Goal: Information Seeking & Learning: Check status

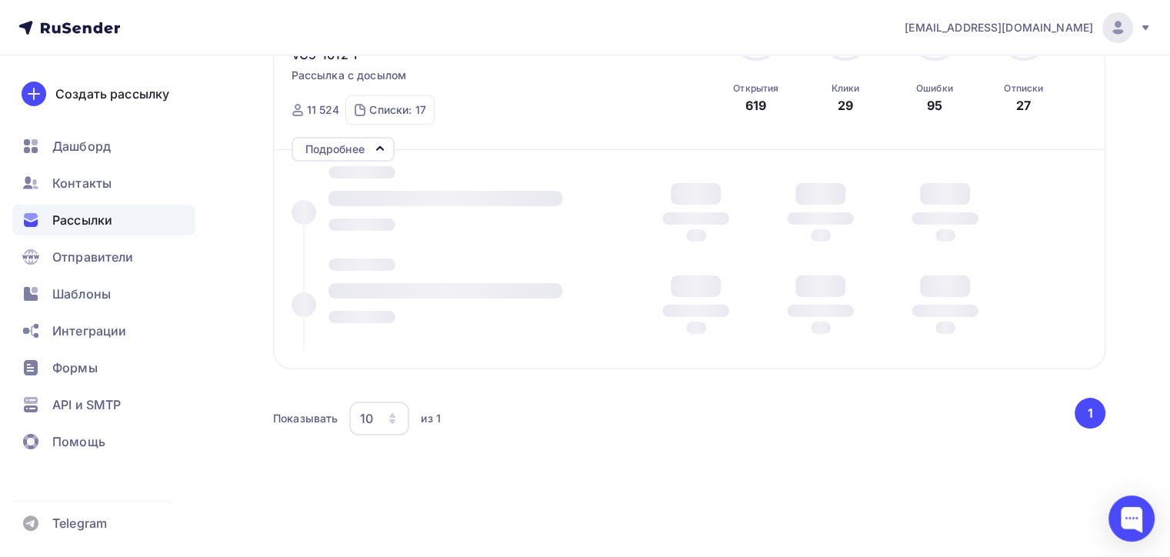
scroll to position [287, 0]
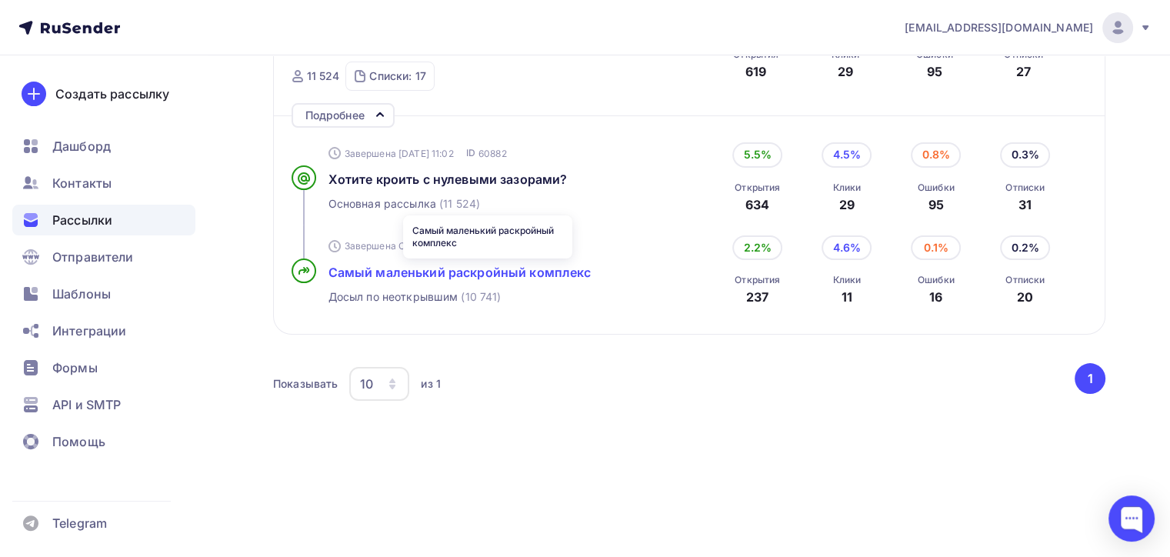
click at [371, 265] on span "Самый маленький раскройный комплекс" at bounding box center [459, 272] width 263 height 15
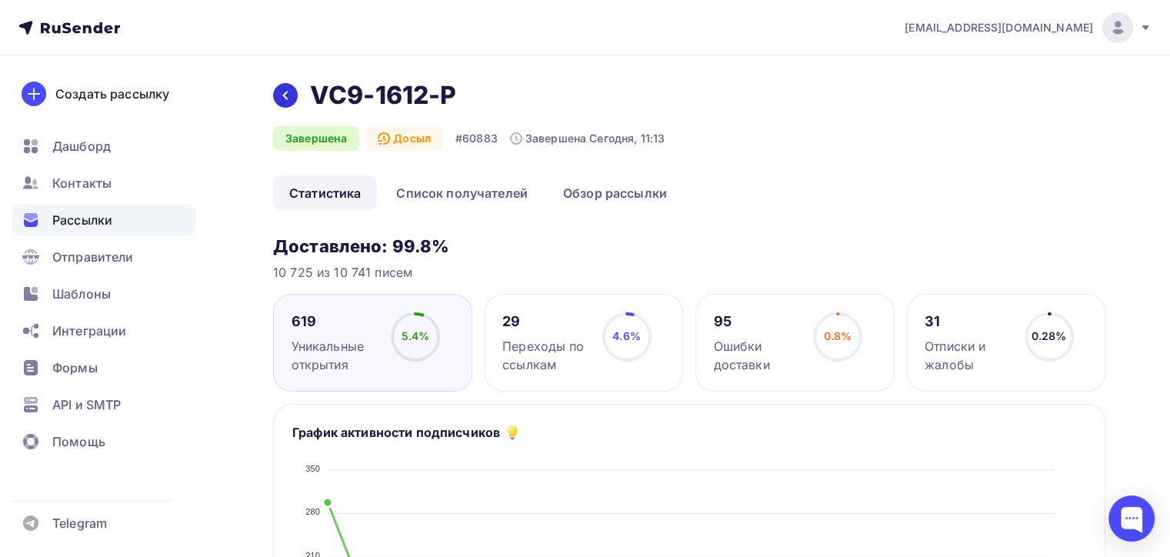
click at [296, 89] on div at bounding box center [285, 95] width 25 height 25
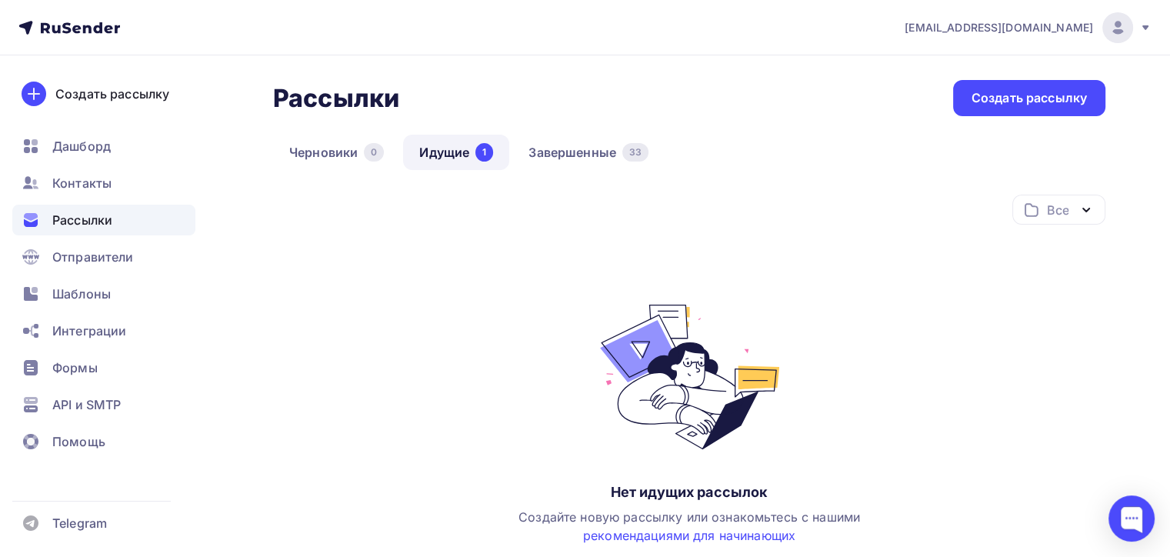
click at [450, 148] on link "Идущие 1" at bounding box center [456, 152] width 106 height 35
click at [94, 148] on span "Дашборд" at bounding box center [81, 146] width 58 height 18
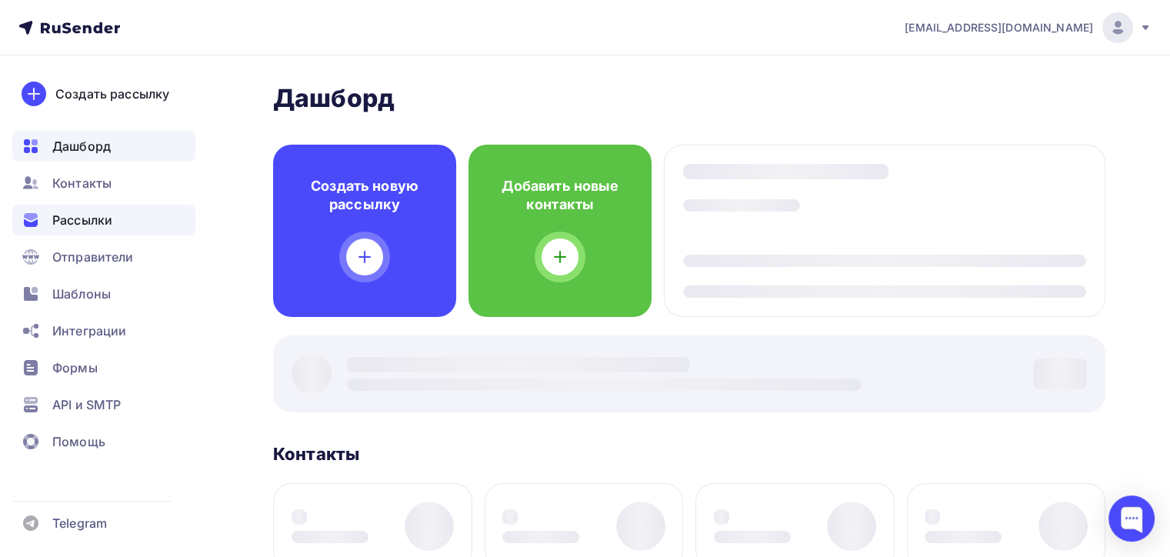
click at [104, 221] on span "Рассылки" at bounding box center [82, 220] width 60 height 18
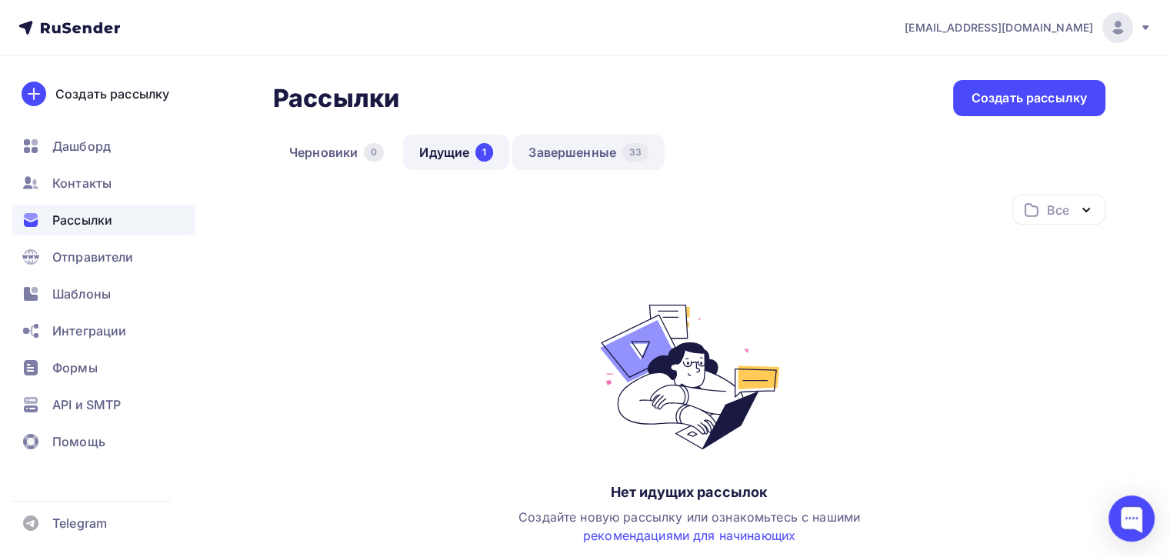
click at [551, 157] on link "Завершенные 33" at bounding box center [588, 152] width 152 height 35
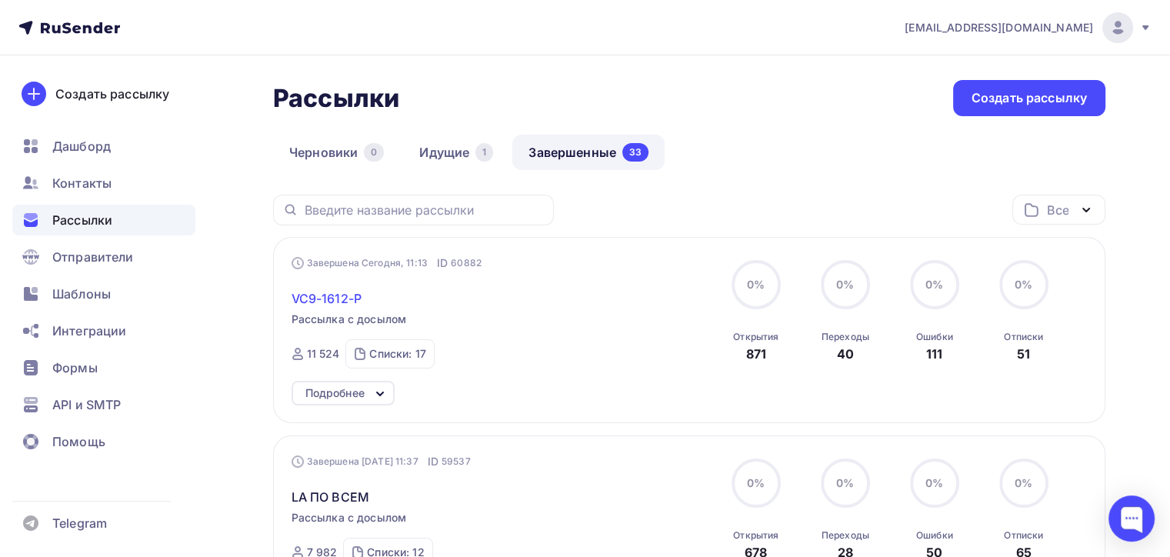
click at [341, 292] on span "VC9-1612-P" at bounding box center [326, 298] width 70 height 18
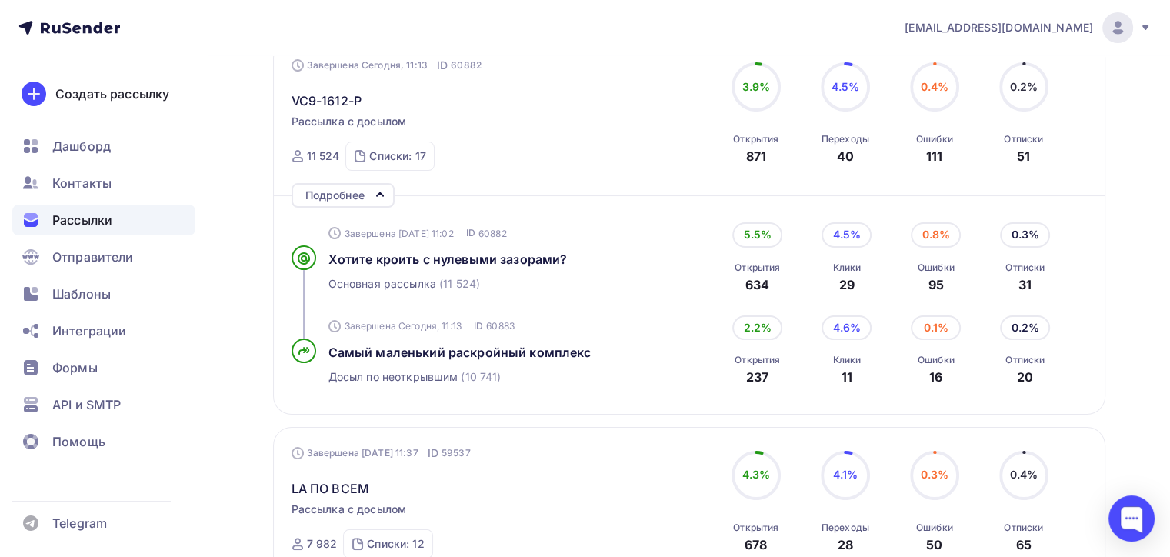
scroll to position [231, 0]
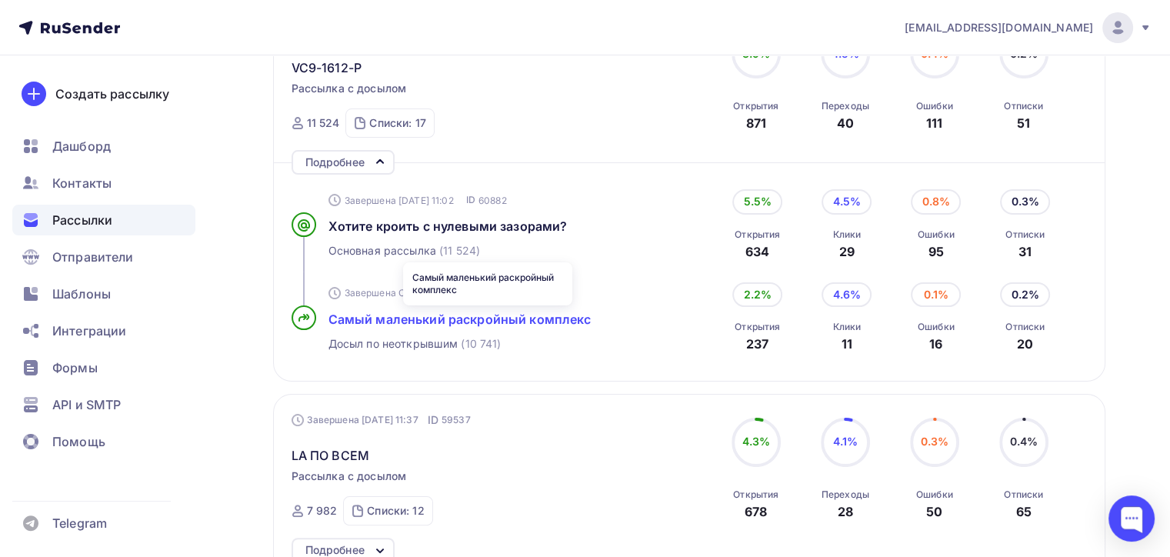
click at [529, 318] on span "Самый маленький раскройный комплекс" at bounding box center [459, 318] width 263 height 15
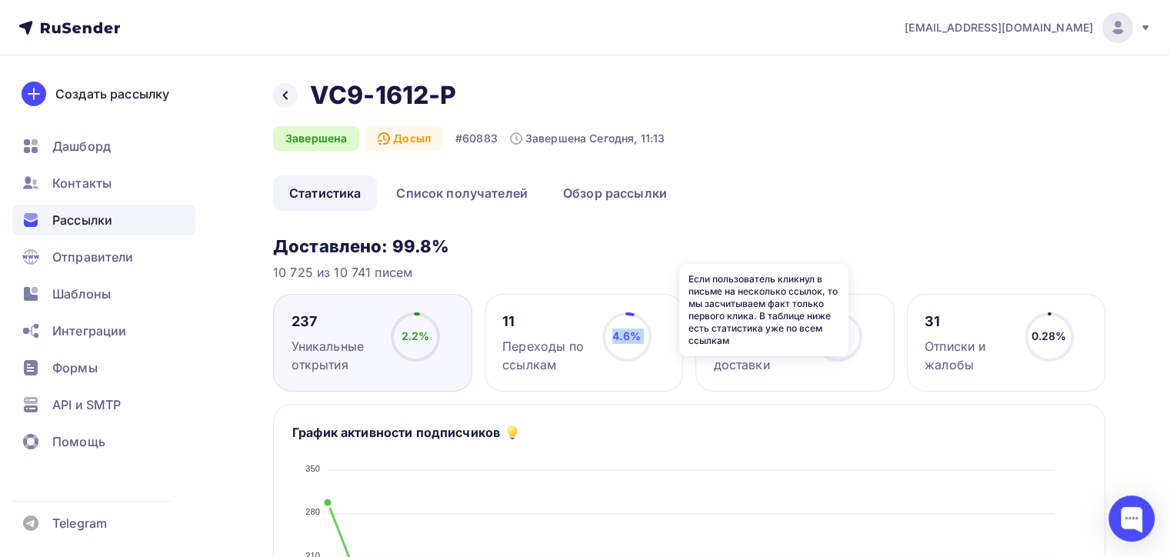
drag, startPoint x: 678, startPoint y: 310, endPoint x: 668, endPoint y: 307, distance: 10.5
click at [668, 307] on div "11 Переходы по ссылкам 4.6% 4.6%" at bounding box center [583, 343] width 199 height 98
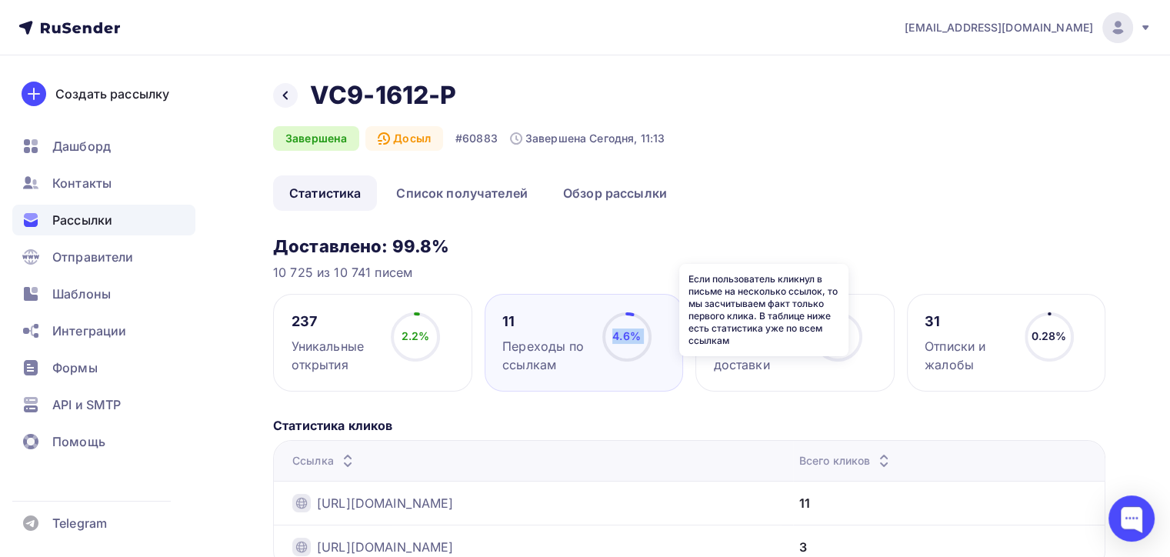
click at [0, 0] on icon at bounding box center [0, 0] width 0 height 0
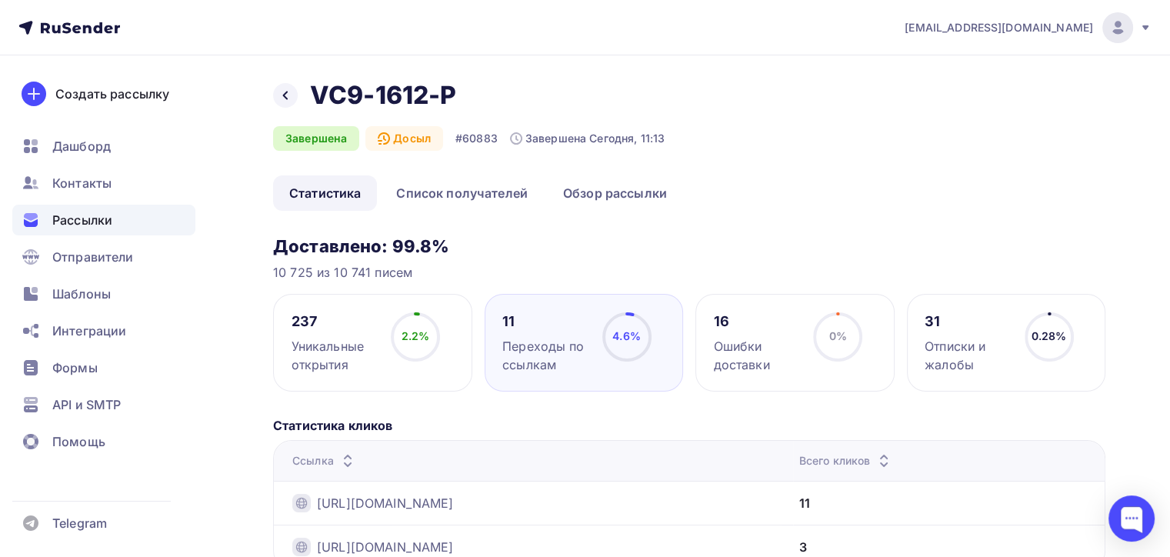
click at [0, 0] on icon at bounding box center [0, 0] width 0 height 0
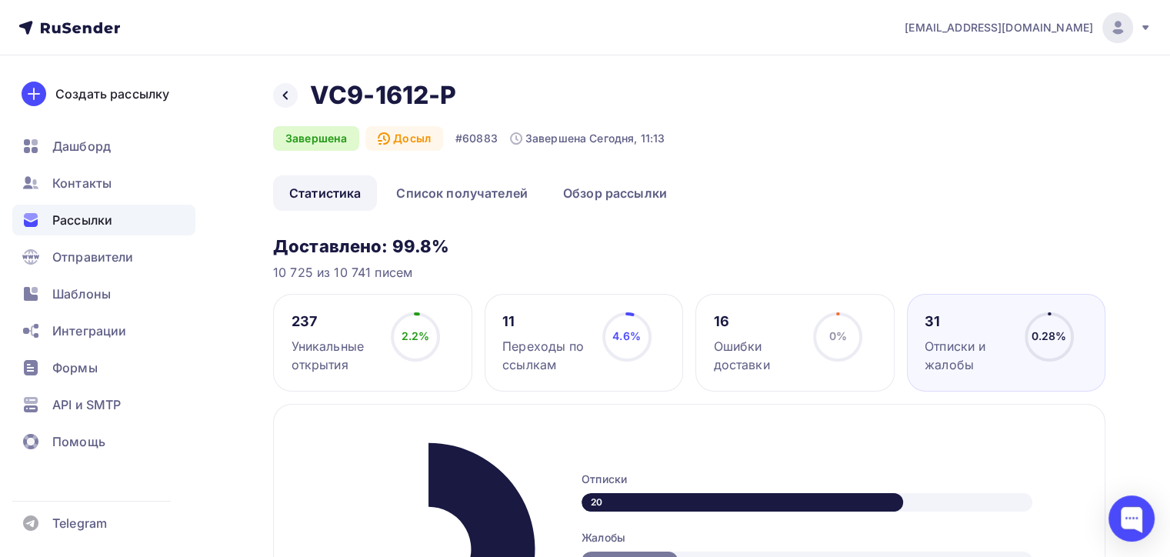
click at [797, 240] on h3 "Доставлено: 99.8%" at bounding box center [689, 246] width 832 height 22
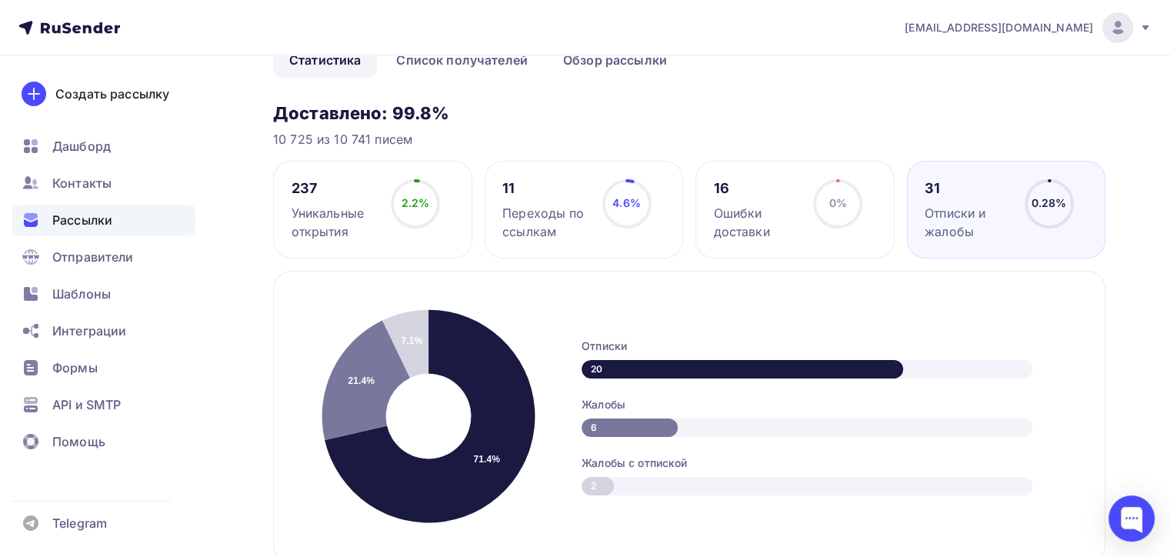
scroll to position [154, 0]
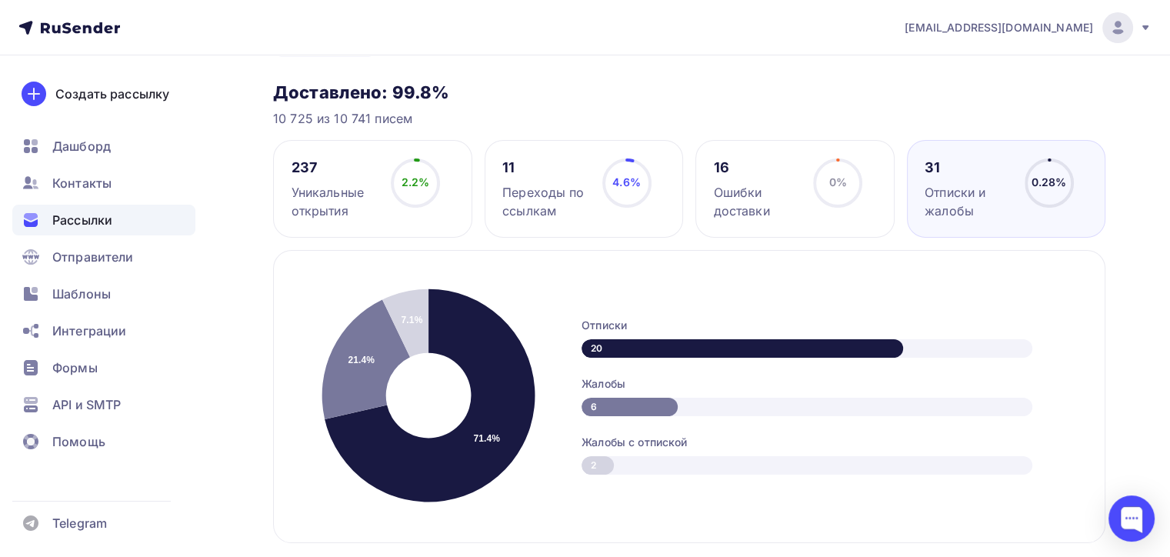
click at [95, 216] on span "Рассылки" at bounding box center [82, 220] width 60 height 18
